Goal: Find specific page/section: Find specific page/section

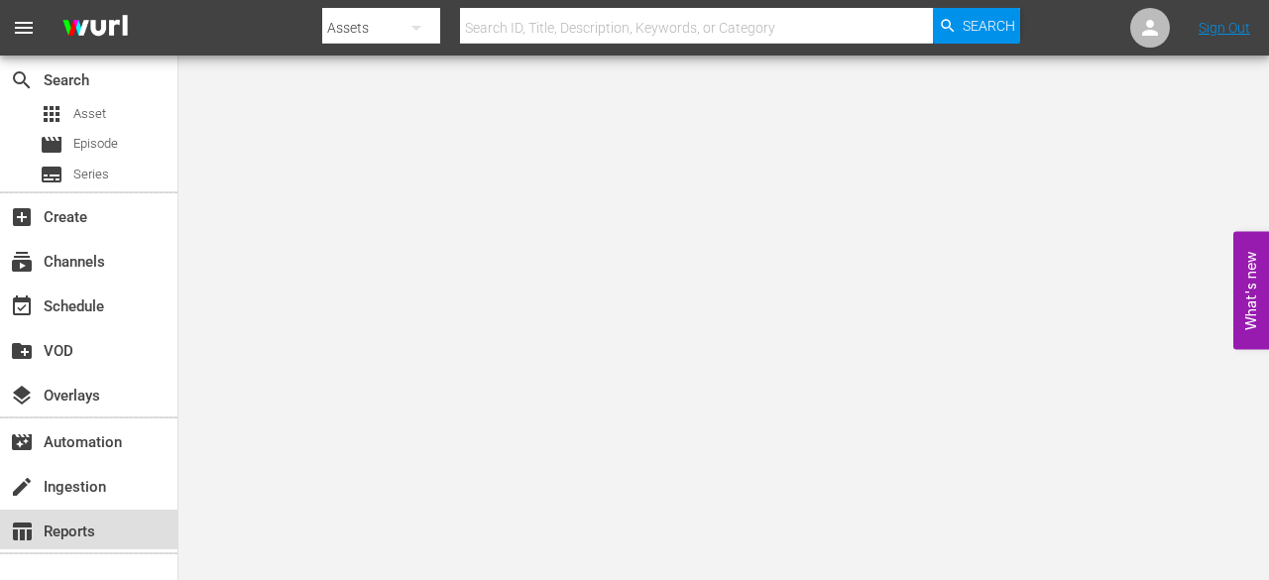
click at [79, 529] on div "table_chart Reports" at bounding box center [55, 529] width 111 height 18
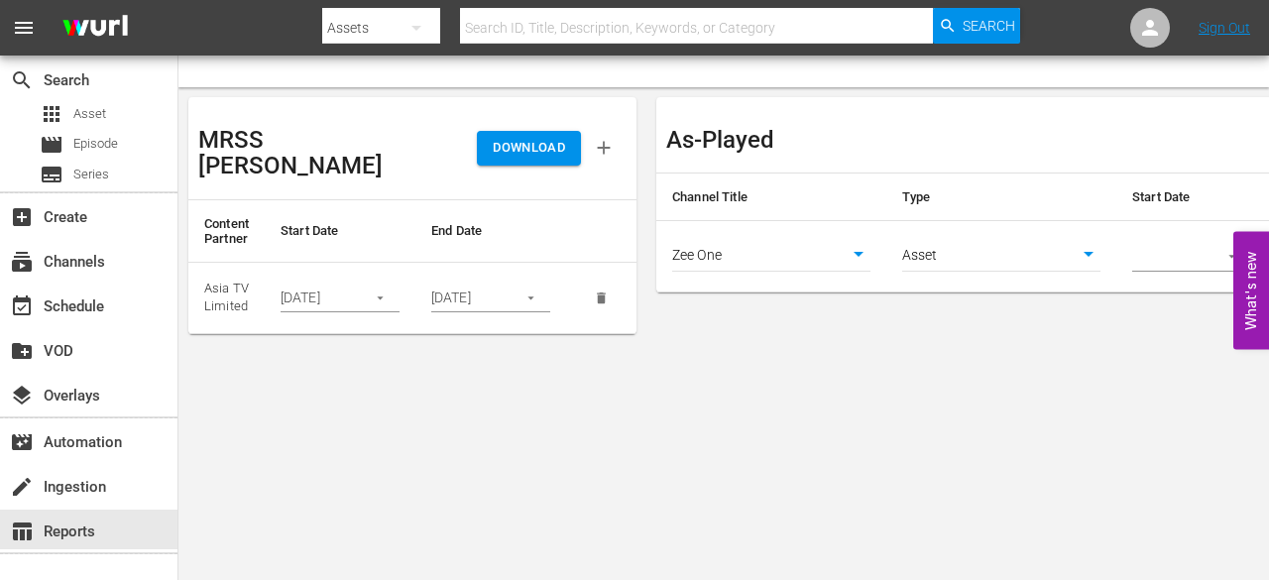
click at [1252, 308] on button "What's new 0" at bounding box center [1252, 290] width 36 height 118
